Goal: Register for event/course

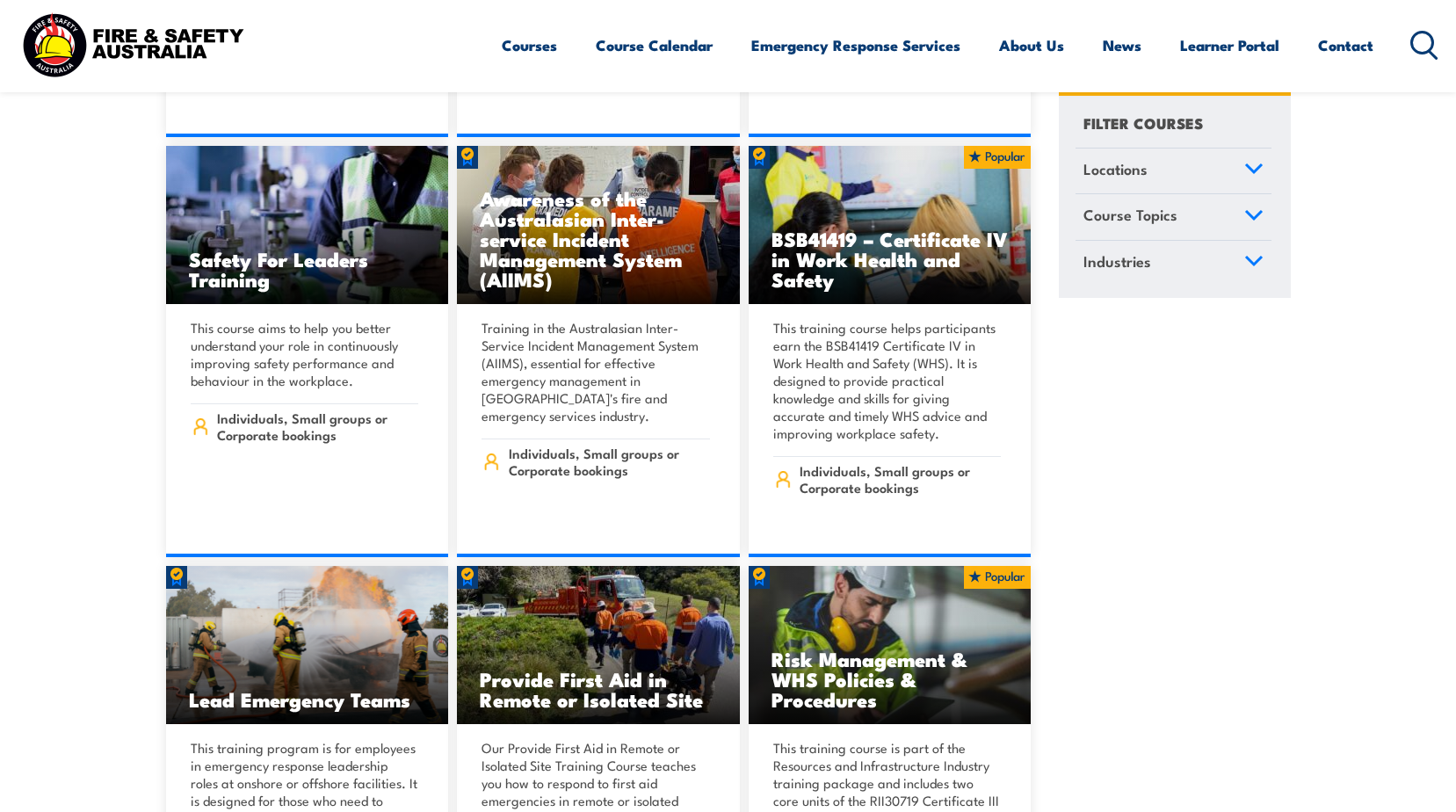
scroll to position [10101, 0]
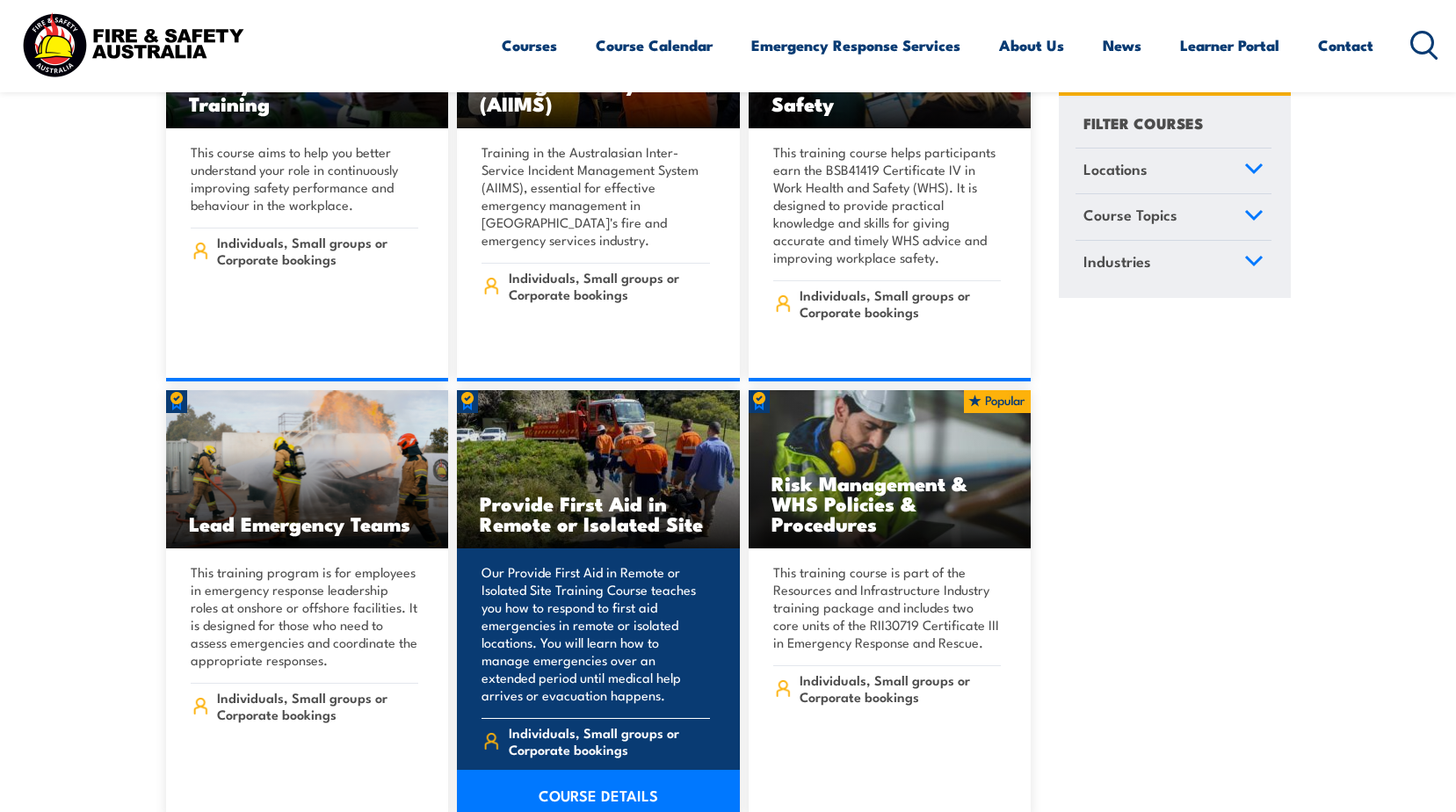
click at [624, 414] on img at bounding box center [599, 468] width 283 height 158
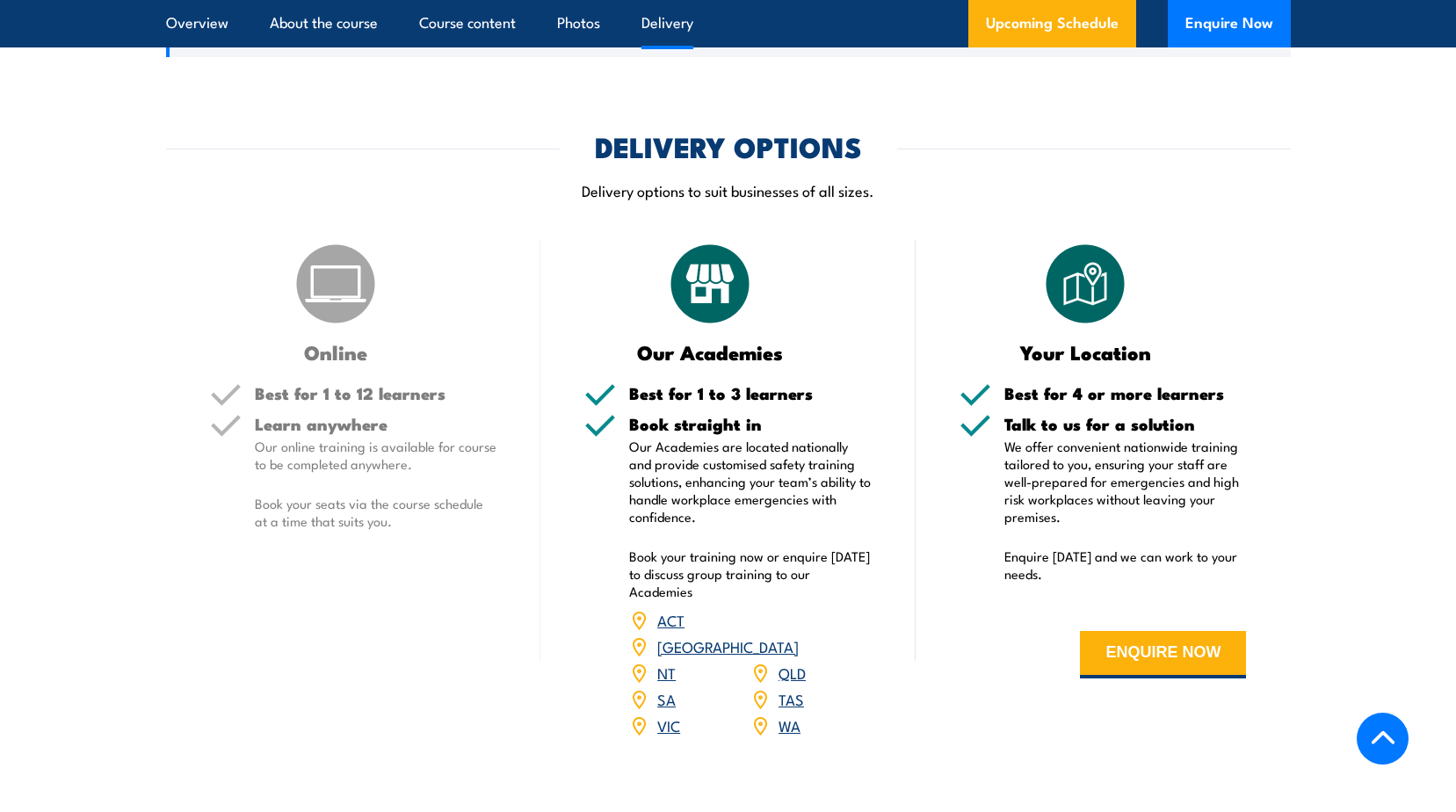
scroll to position [2371, 0]
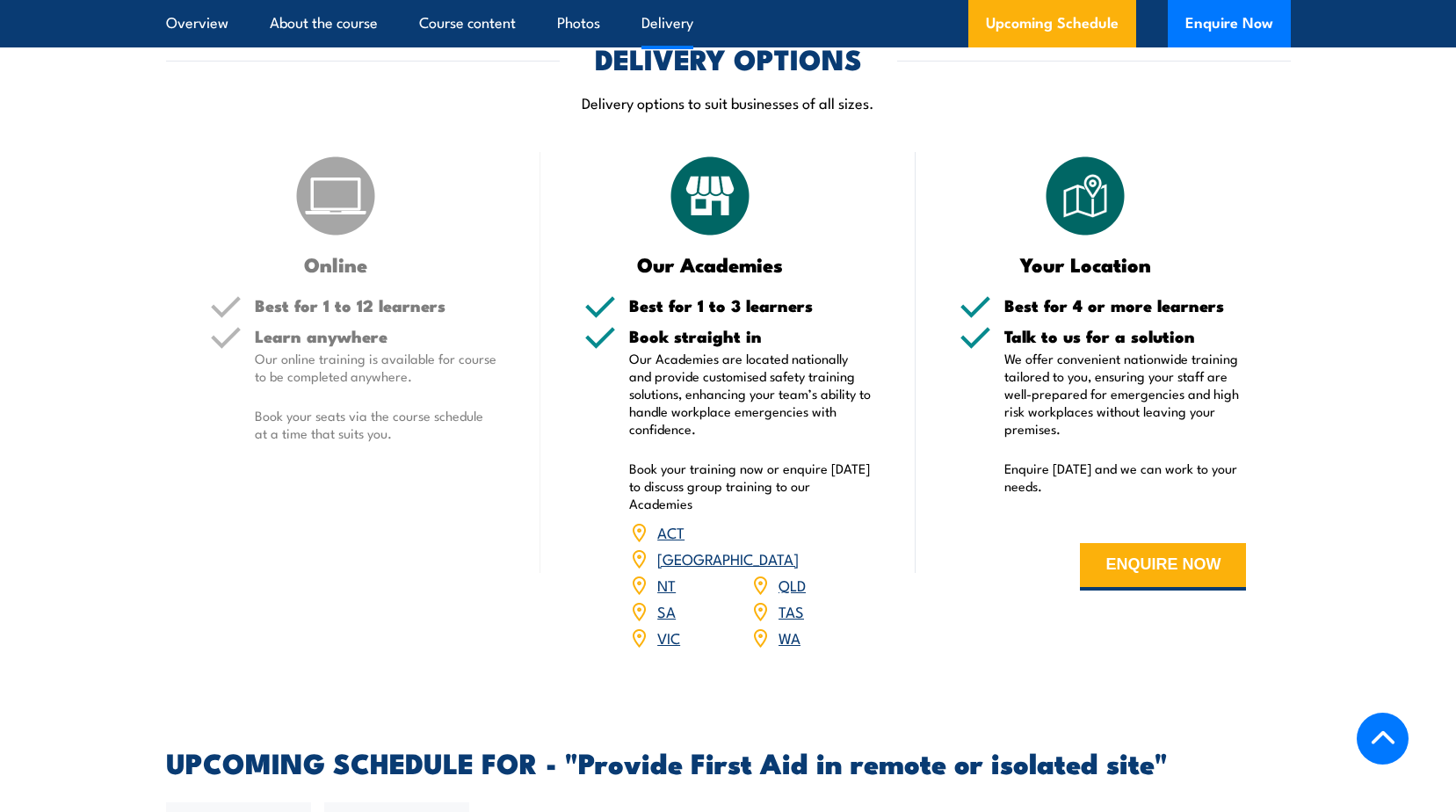
click at [668, 627] on link "VIC" at bounding box center [668, 637] width 22 height 22
click at [798, 547] on link "[GEOGRAPHIC_DATA]" at bounding box center [727, 557] width 141 height 22
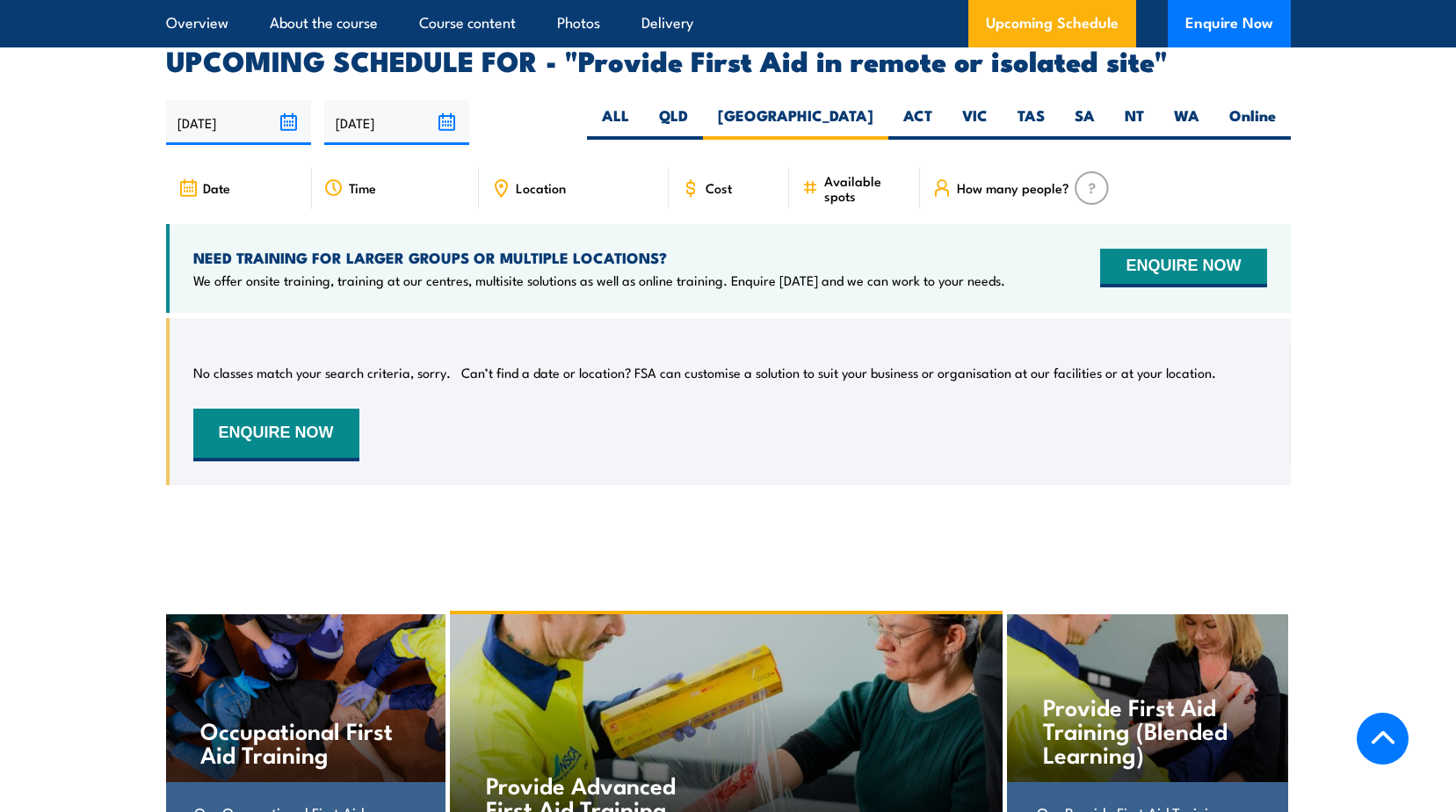
scroll to position [3073, 0]
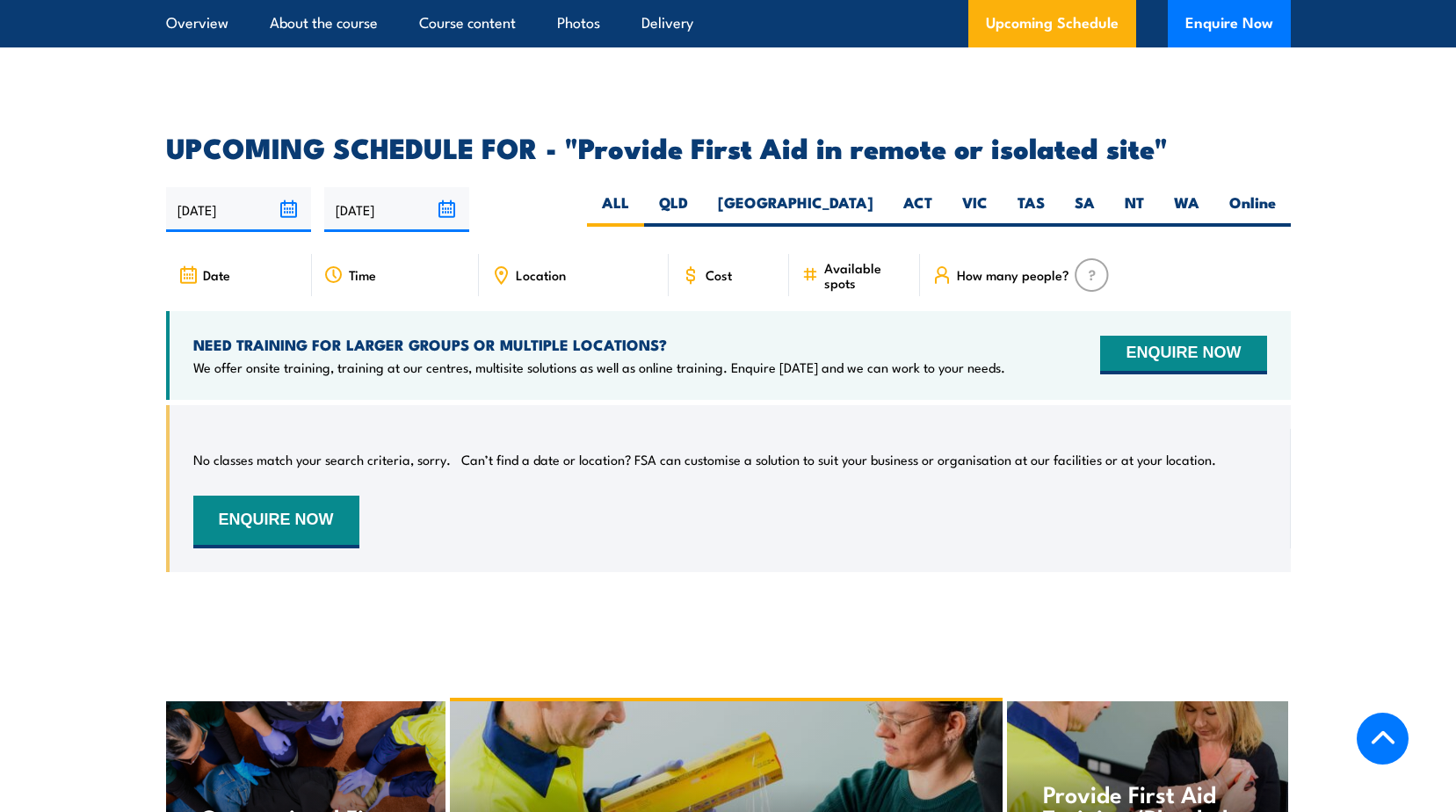
scroll to position [3250, 0]
